Goal: Submit feedback/report problem

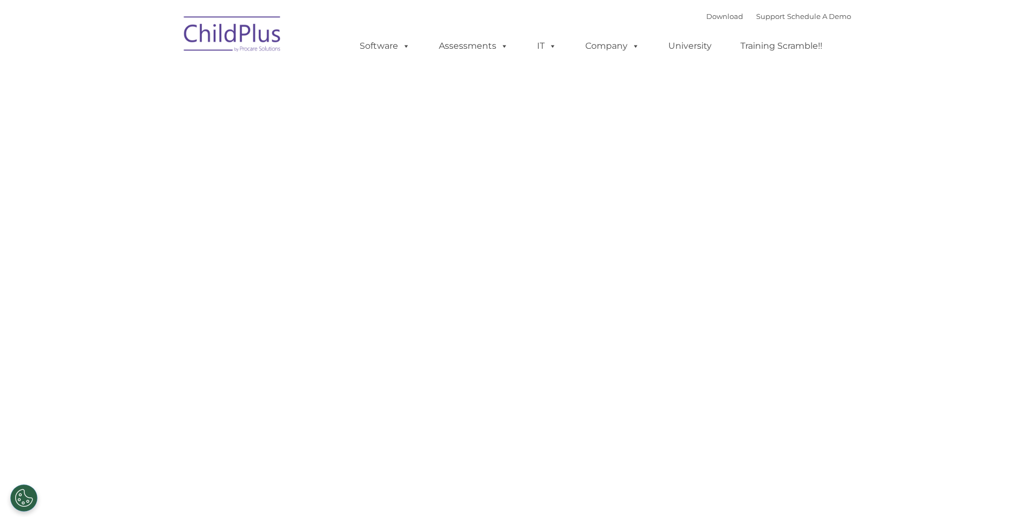
click at [251, 46] on img at bounding box center [232, 36] width 108 height 54
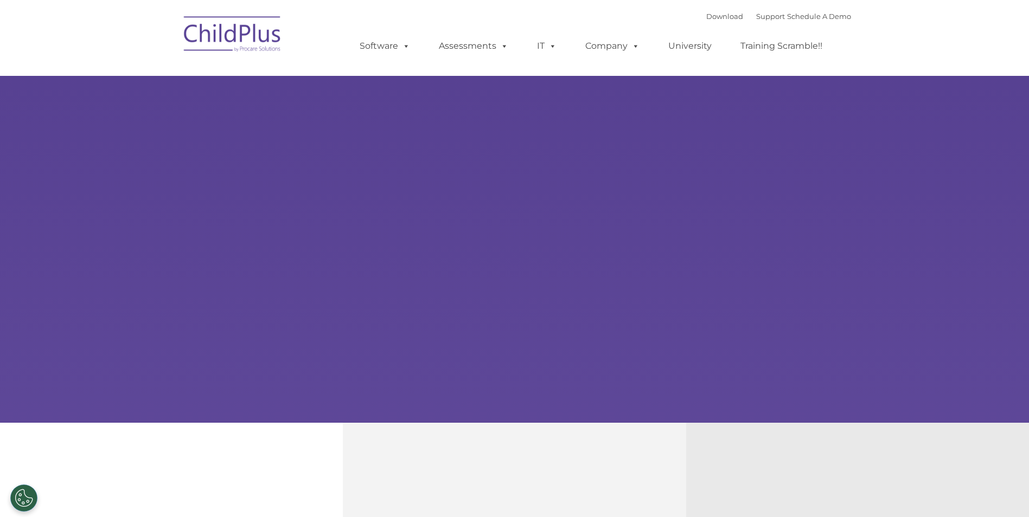
select select "MEDIUM"
